Goal: Task Accomplishment & Management: Complete application form

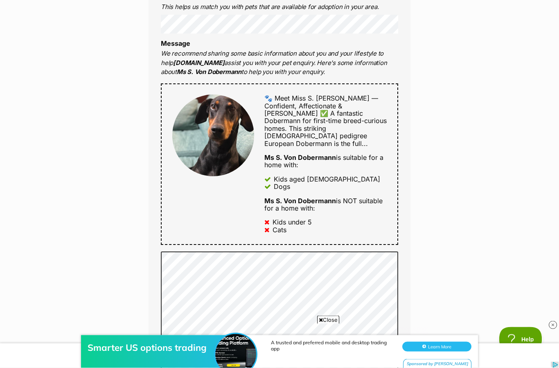
scroll to position [385, 0]
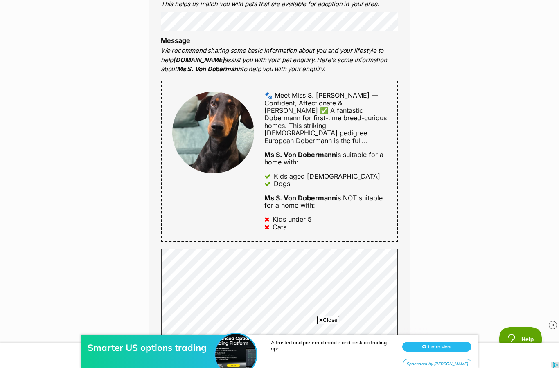
click at [336, 124] on span "This striking 4-year-old pedigree European Dobermann is the full..." at bounding box center [315, 132] width 103 height 23
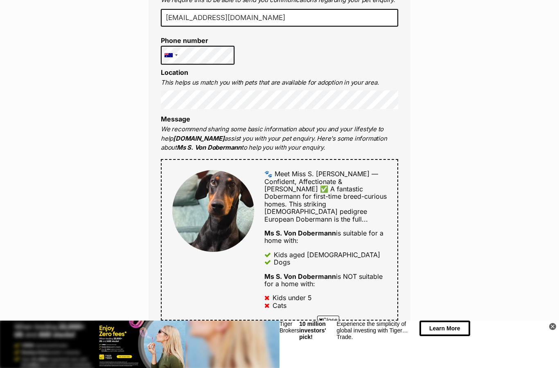
scroll to position [306, 0]
click at [444, 128] on div "Enquire about Ms S. Von Dobermann Want to increase your chances of a successful…" at bounding box center [279, 359] width 559 height 1180
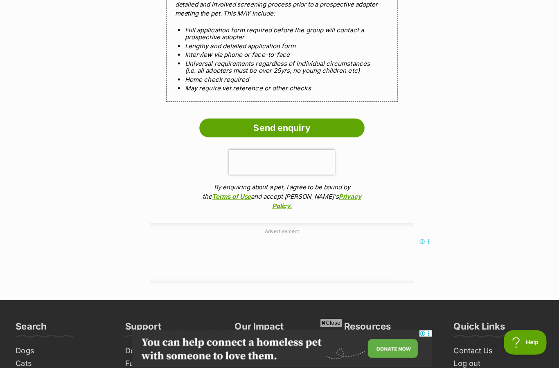
scroll to position [885, 0]
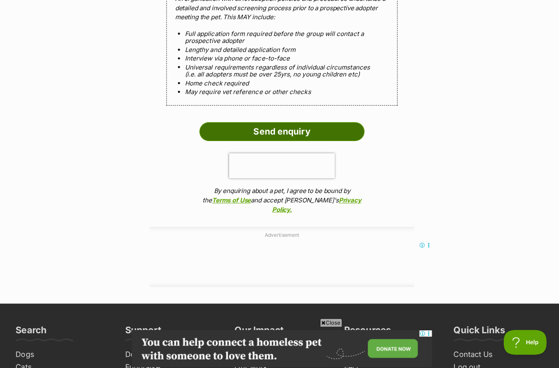
click at [294, 121] on input "Send enquiry" at bounding box center [279, 130] width 164 height 19
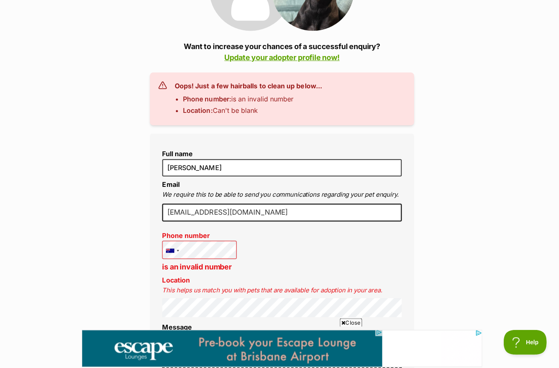
scroll to position [174, 0]
click at [179, 245] on div at bounding box center [170, 248] width 19 height 19
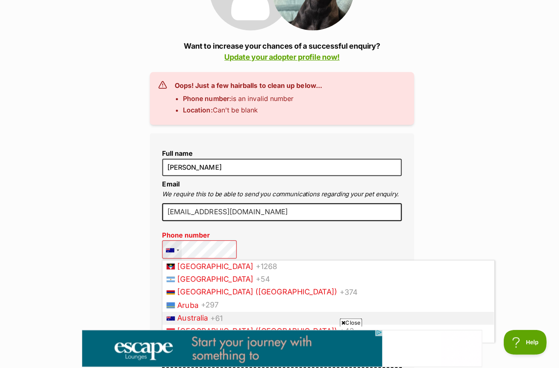
scroll to position [121, 0]
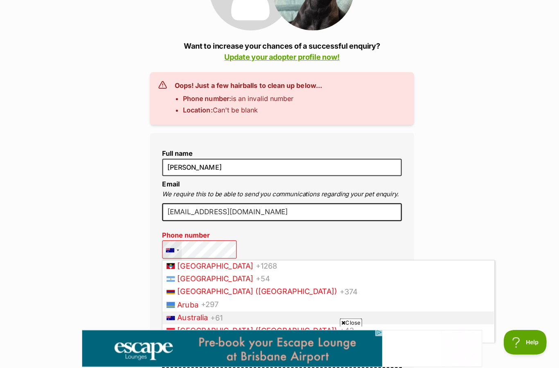
click at [226, 312] on li "Australia +61" at bounding box center [325, 315] width 328 height 13
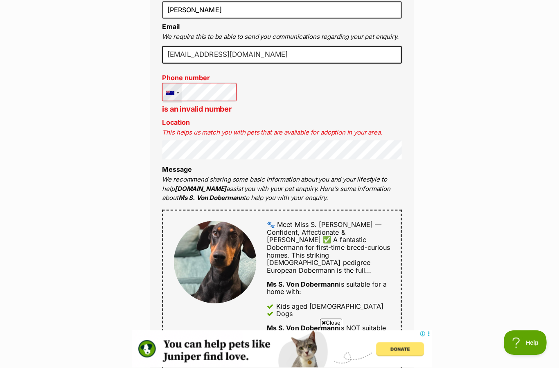
scroll to position [311, 0]
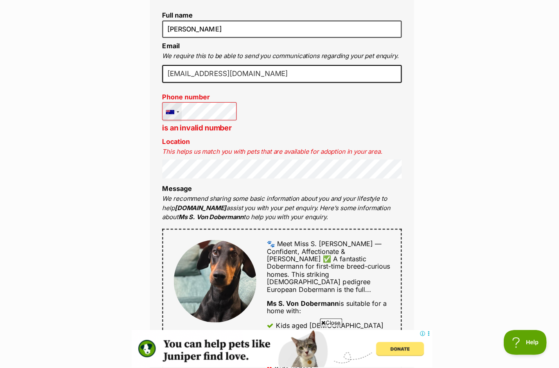
click at [175, 110] on div at bounding box center [170, 111] width 19 height 19
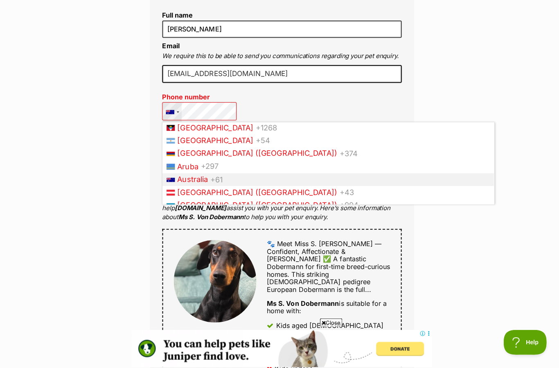
click at [220, 176] on span "+61" at bounding box center [215, 177] width 12 height 9
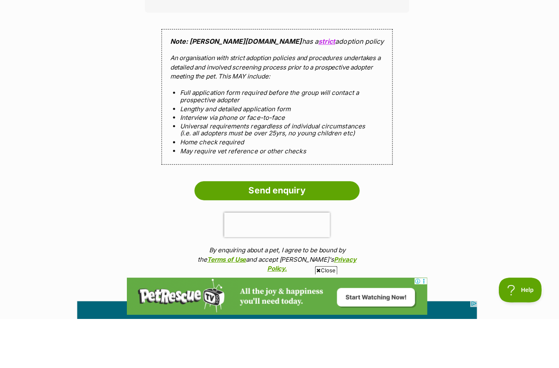
scroll to position [858, 0]
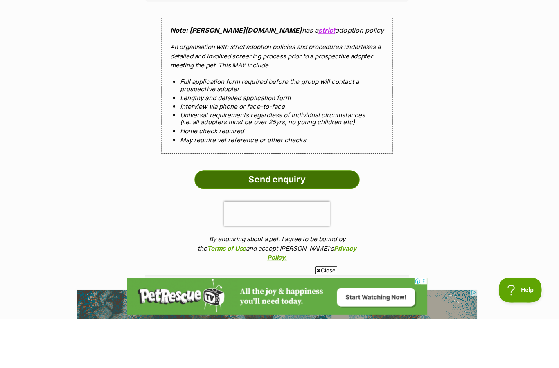
click at [291, 220] on input "Send enquiry" at bounding box center [279, 229] width 164 height 19
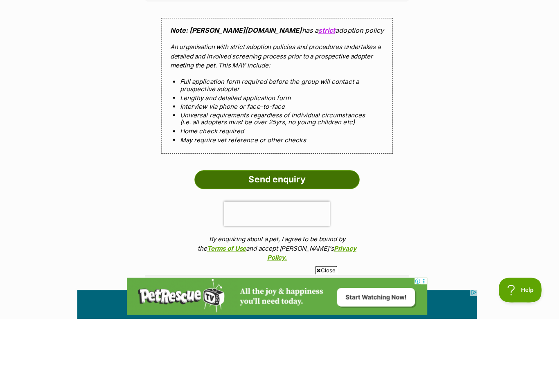
scroll to position [910, 0]
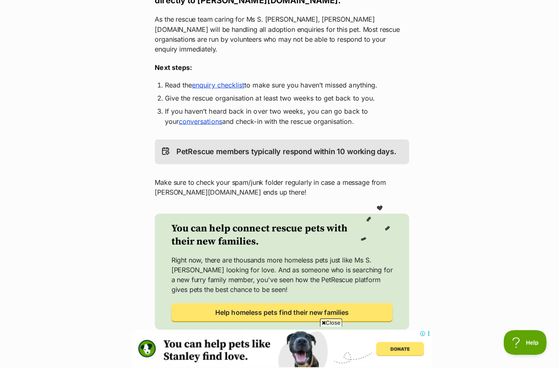
scroll to position [180, 0]
click at [224, 80] on link "enquiry checklist" at bounding box center [216, 84] width 52 height 8
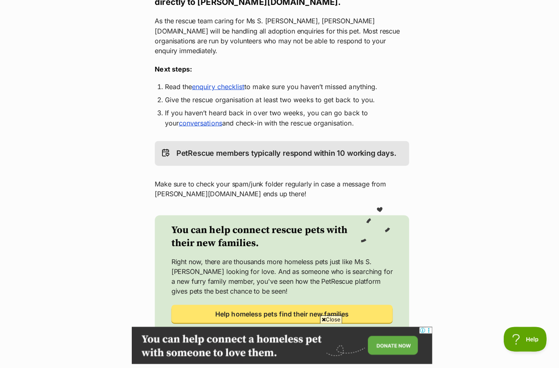
scroll to position [0, 0]
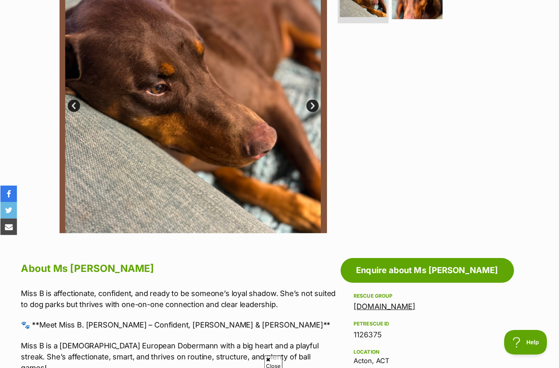
scroll to position [194, 0]
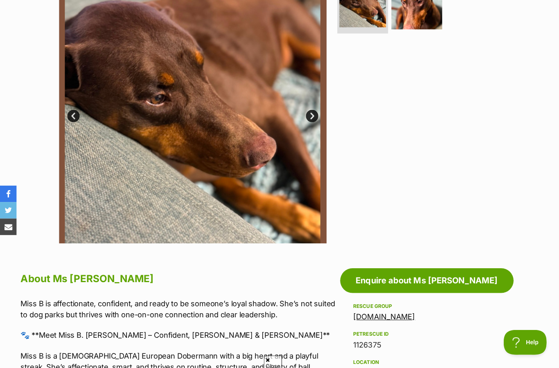
click at [314, 113] on link "Next" at bounding box center [309, 115] width 12 height 12
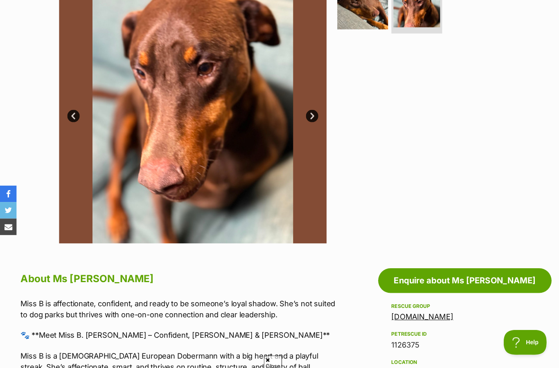
scroll to position [0, 0]
click at [313, 112] on link "Next" at bounding box center [309, 115] width 12 height 12
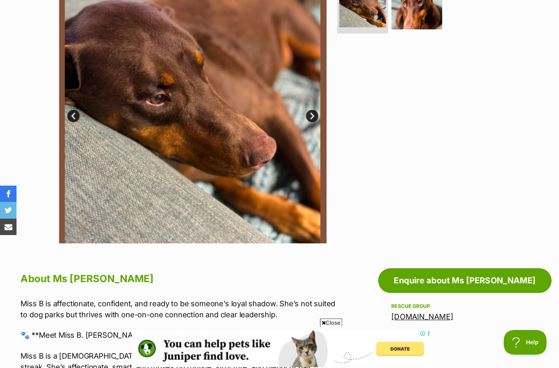
click at [62, 110] on img at bounding box center [190, 108] width 265 height 265
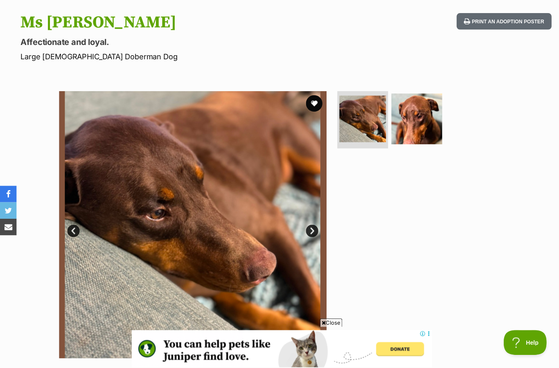
scroll to position [77, 0]
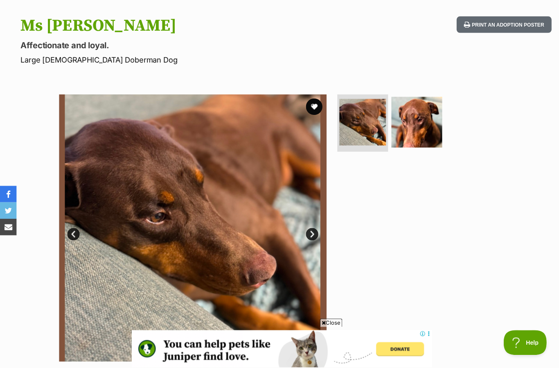
click at [309, 226] on link "Next" at bounding box center [309, 232] width 12 height 12
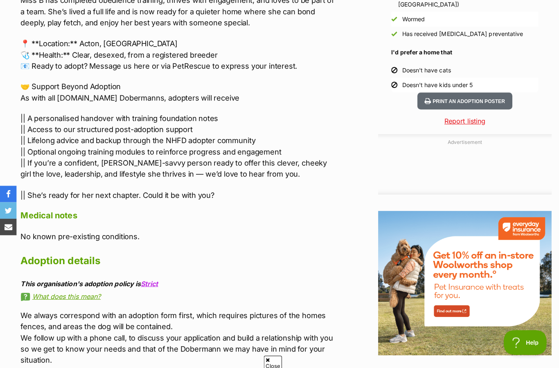
scroll to position [0, 0]
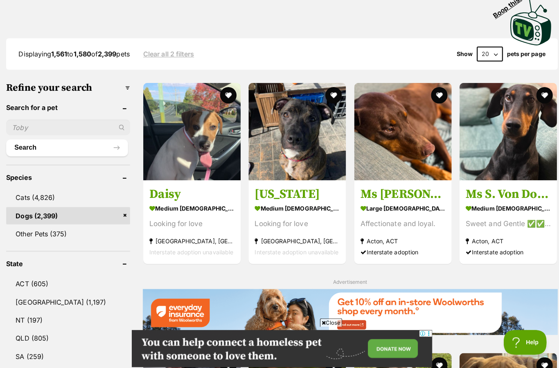
click at [538, 294] on img at bounding box center [346, 309] width 411 height 46
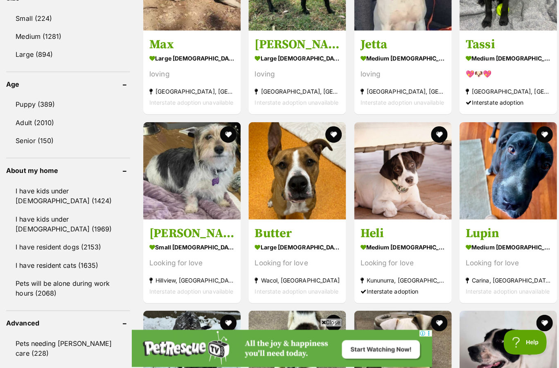
scroll to position [1151, 0]
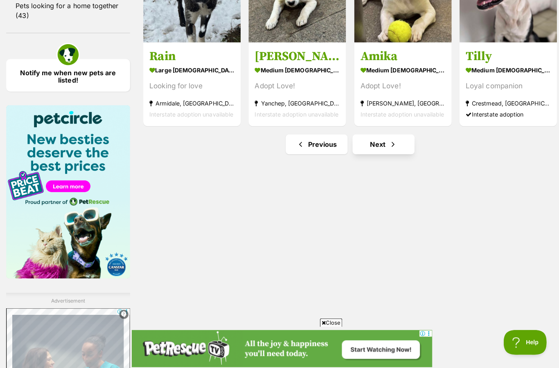
click at [381, 143] on link "Next" at bounding box center [379, 143] width 61 height 20
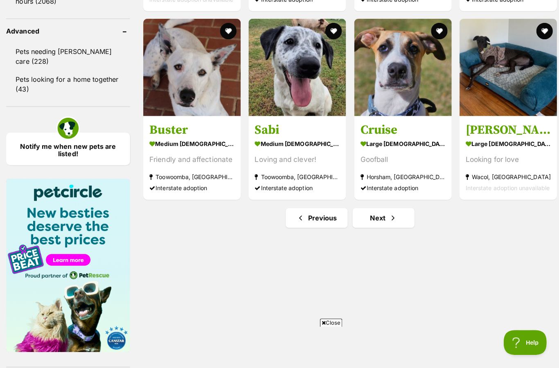
scroll to position [1076, 0]
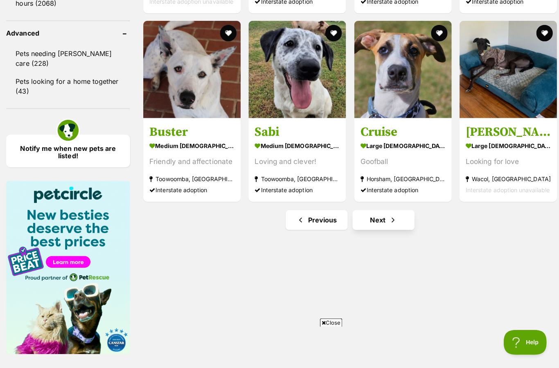
click at [389, 218] on span "Next page" at bounding box center [389, 218] width 8 height 10
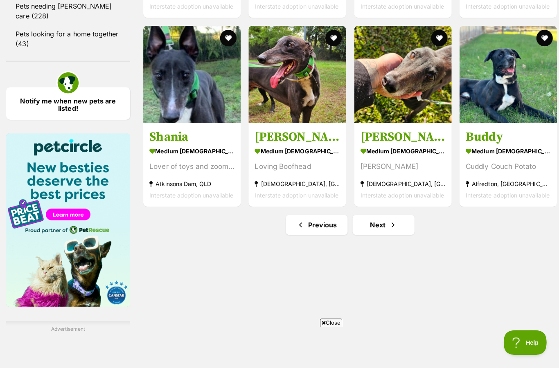
scroll to position [1123, 0]
click at [395, 221] on link "Next" at bounding box center [379, 223] width 61 height 20
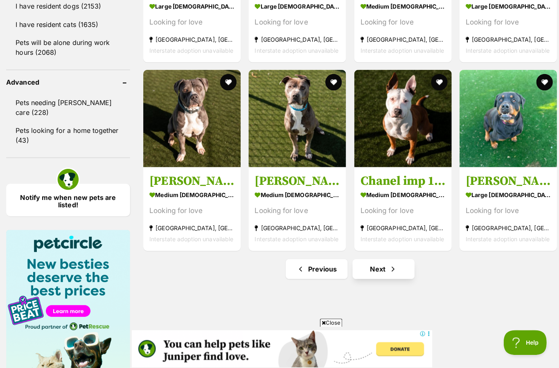
scroll to position [1027, 0]
click at [384, 269] on link "Next" at bounding box center [379, 267] width 61 height 20
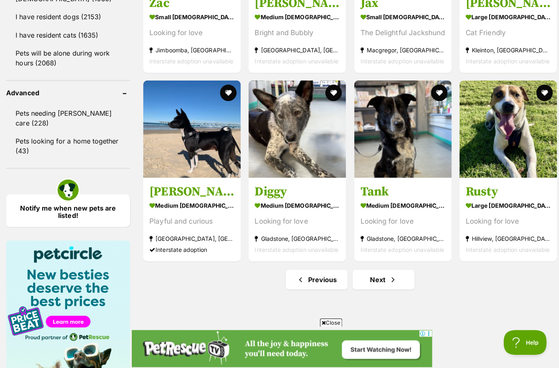
scroll to position [1019, 0]
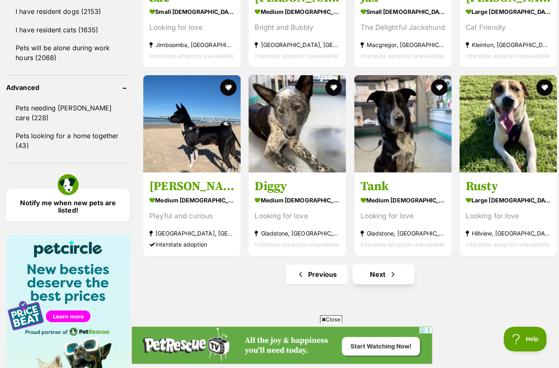
click at [384, 275] on link "Next" at bounding box center [379, 275] width 61 height 20
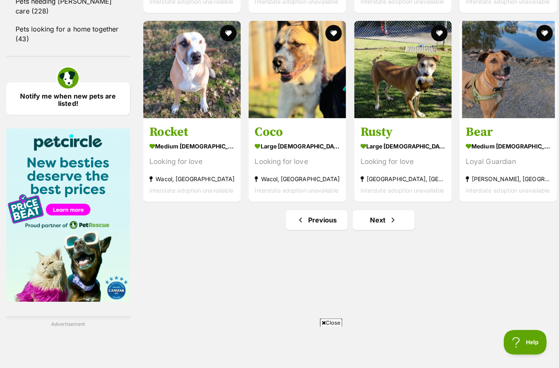
scroll to position [1141, 0]
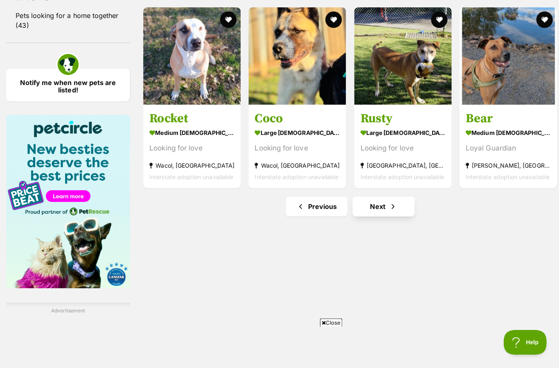
click at [387, 208] on span "Next page" at bounding box center [389, 205] width 8 height 10
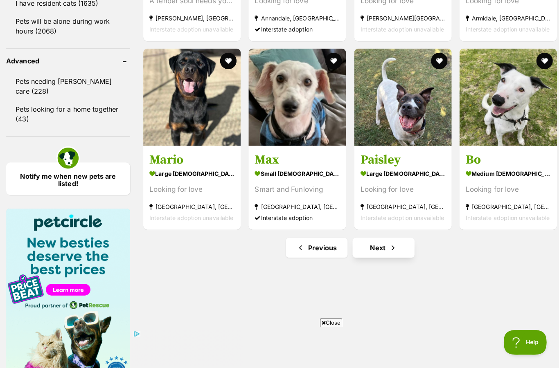
click at [384, 250] on link "Next" at bounding box center [379, 246] width 61 height 20
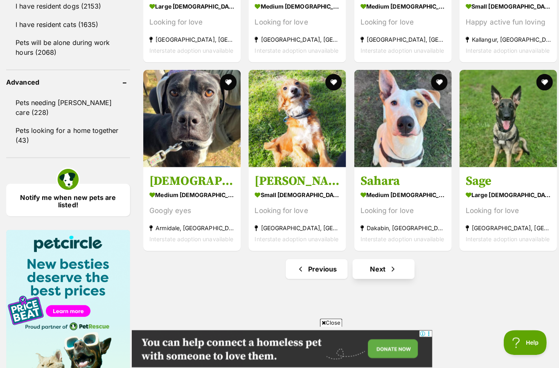
scroll to position [1027, 0]
click at [386, 272] on link "Next" at bounding box center [379, 267] width 61 height 20
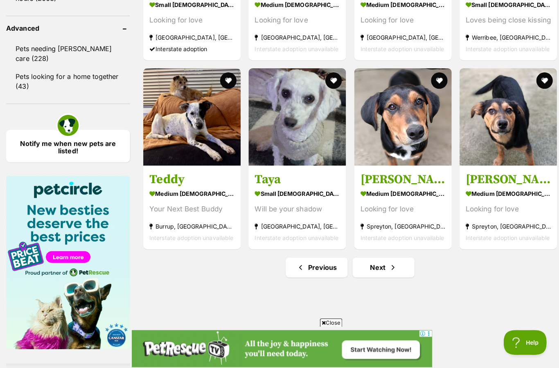
scroll to position [1087, 0]
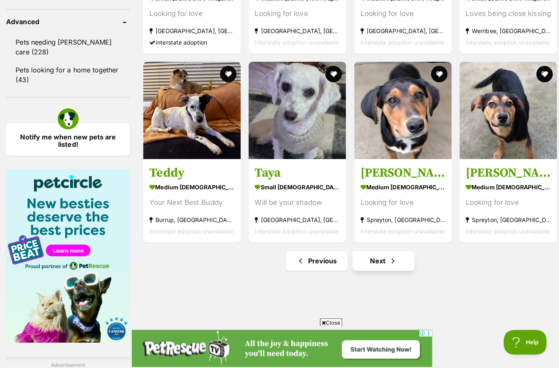
click at [395, 260] on link "Next" at bounding box center [379, 259] width 61 height 20
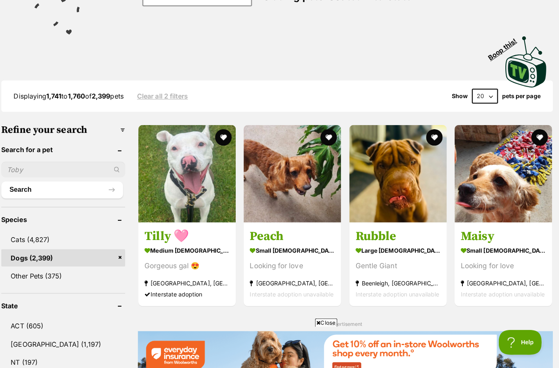
scroll to position [170, 0]
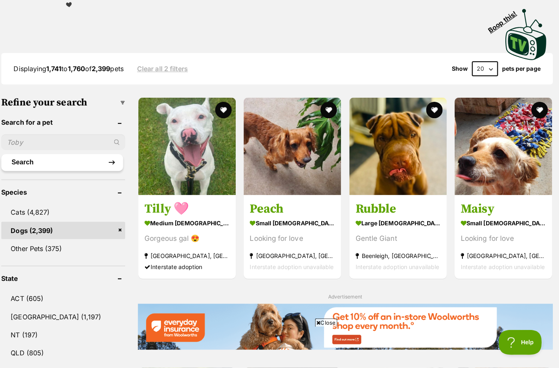
click at [23, 160] on button "Search" at bounding box center [66, 161] width 121 height 16
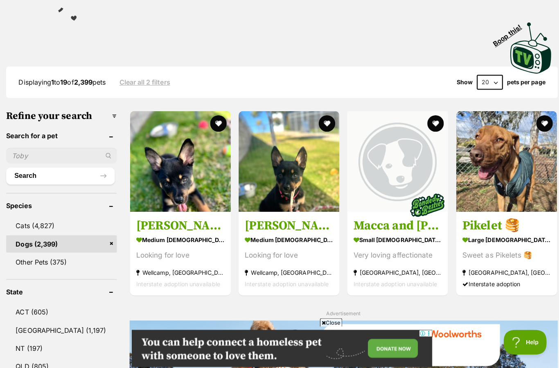
scroll to position [156, 0]
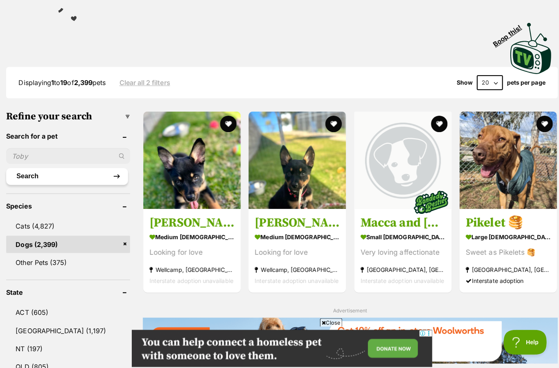
click at [48, 177] on button "Search" at bounding box center [66, 175] width 121 height 16
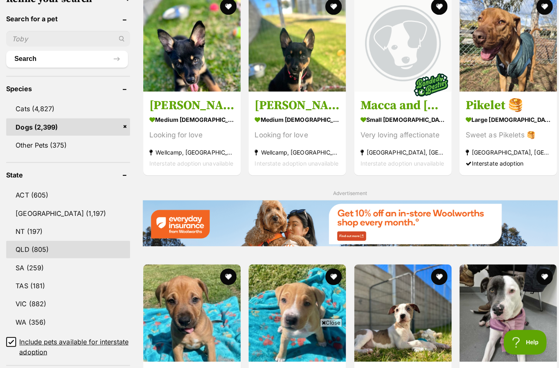
click at [49, 245] on link "QLD (805)" at bounding box center [67, 247] width 123 height 17
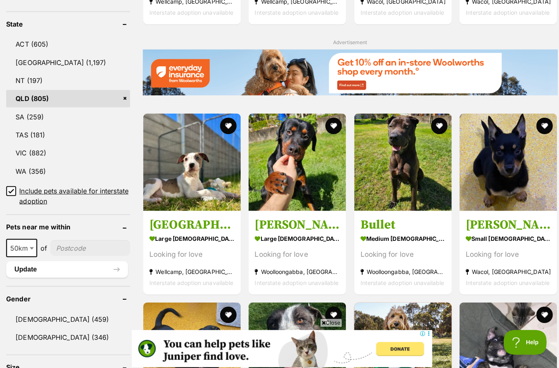
scroll to position [452, 0]
